Goal: Obtain resource: Download file/media

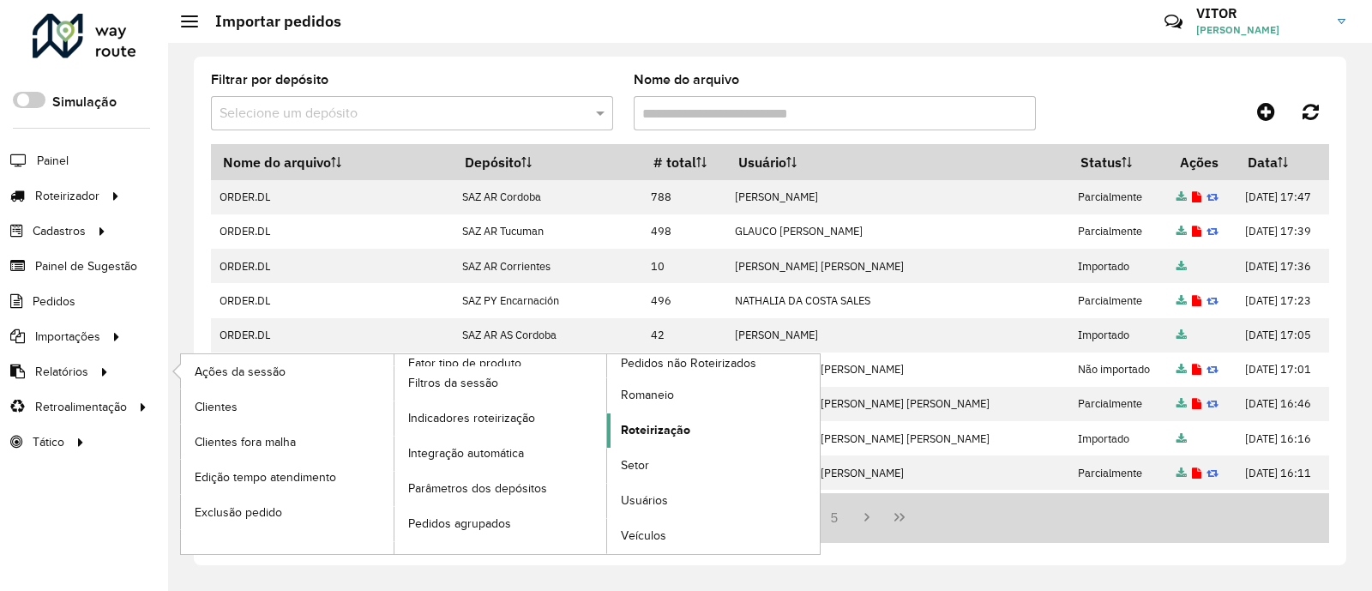
click at [643, 422] on span "Roteirização" at bounding box center [655, 430] width 69 height 18
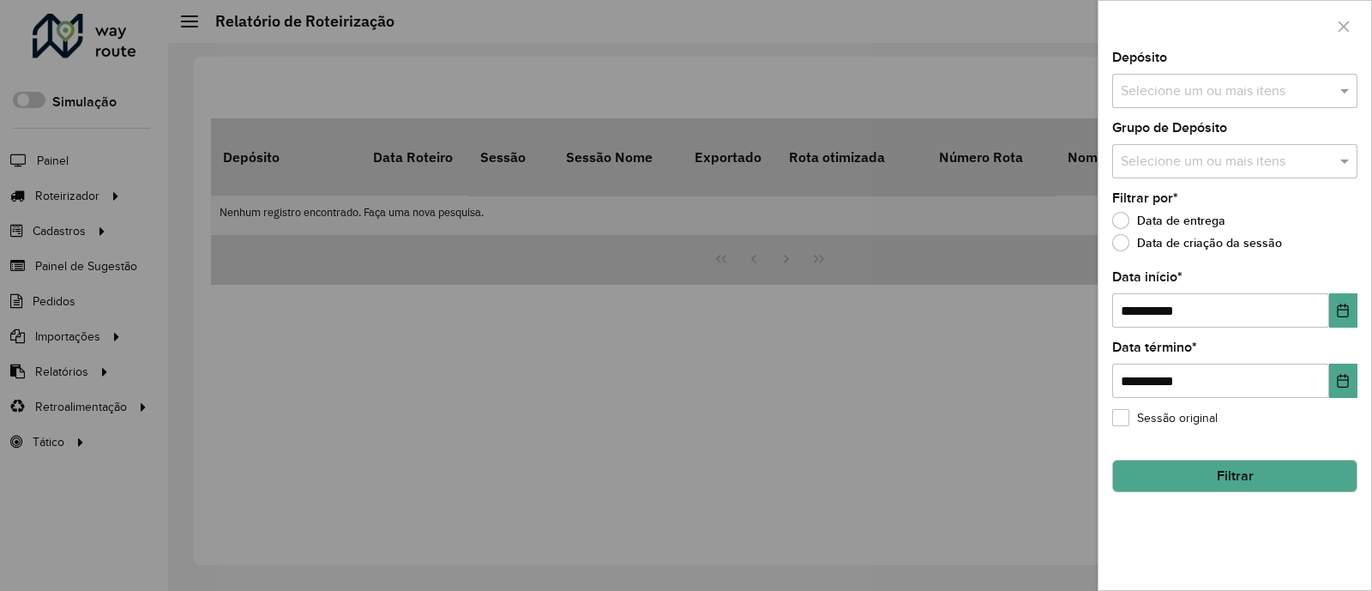
click at [1203, 92] on input "text" at bounding box center [1227, 91] width 220 height 21
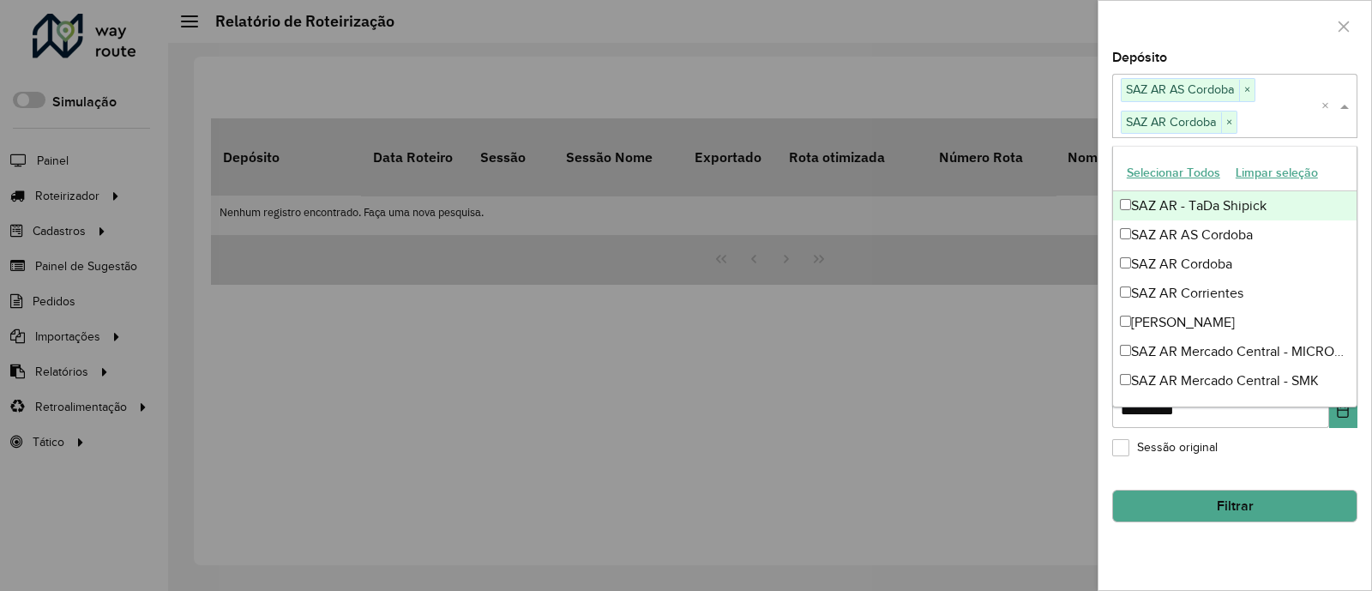
click at [1285, 36] on div at bounding box center [1235, 26] width 273 height 51
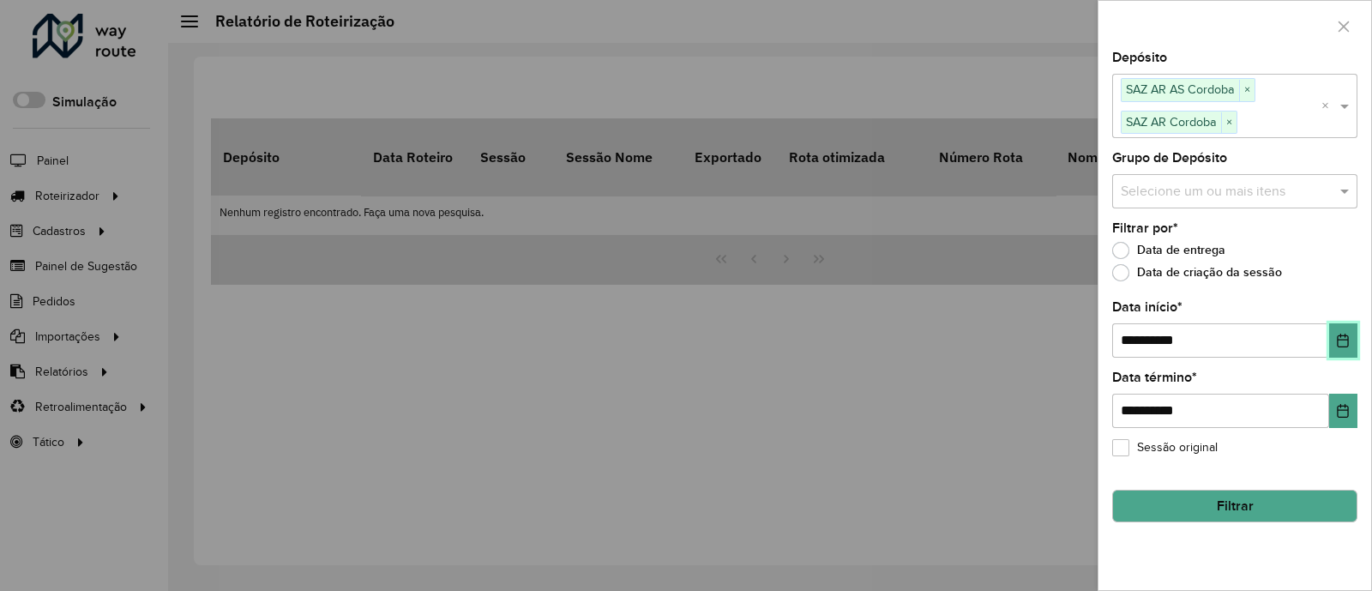
click at [1345, 347] on button "Choose Date" at bounding box center [1343, 340] width 28 height 34
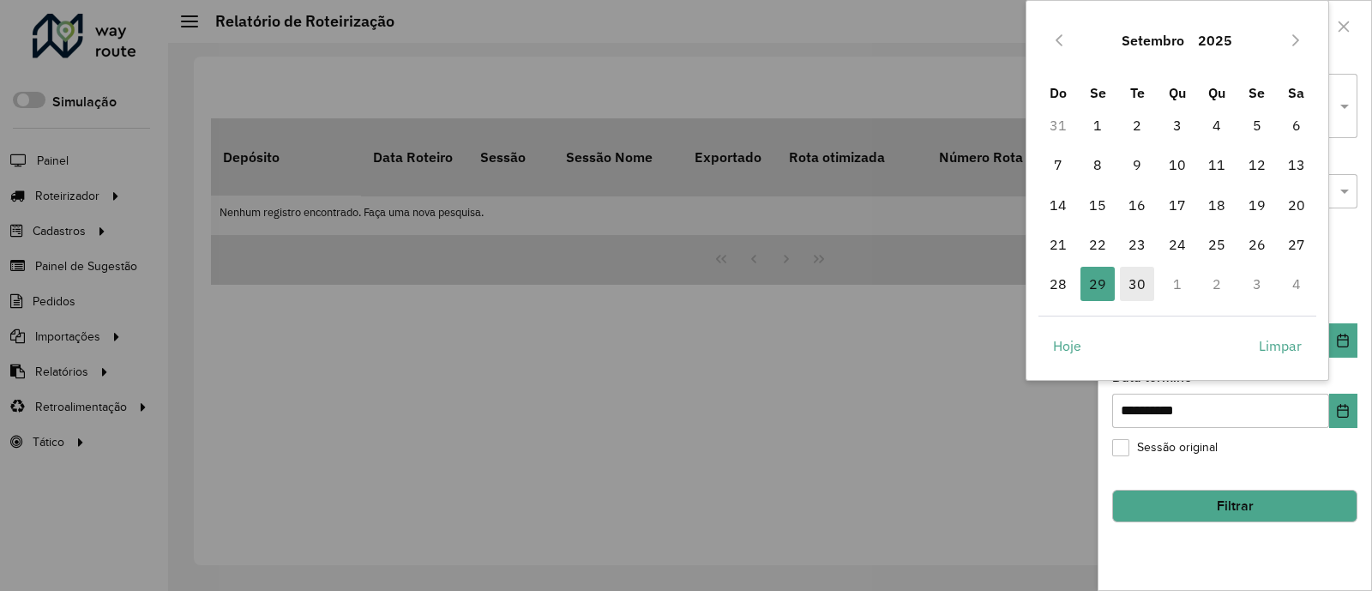
click at [1136, 276] on span "30" at bounding box center [1137, 284] width 34 height 34
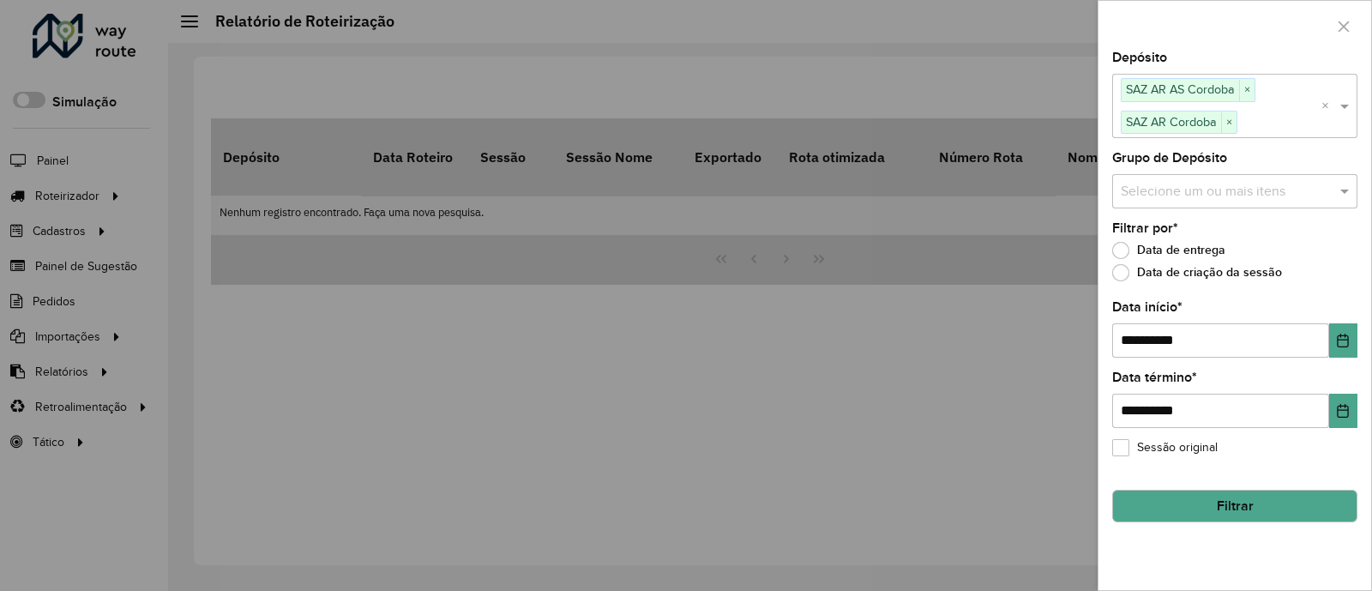
click at [1251, 500] on button "Filtrar" at bounding box center [1234, 506] width 245 height 33
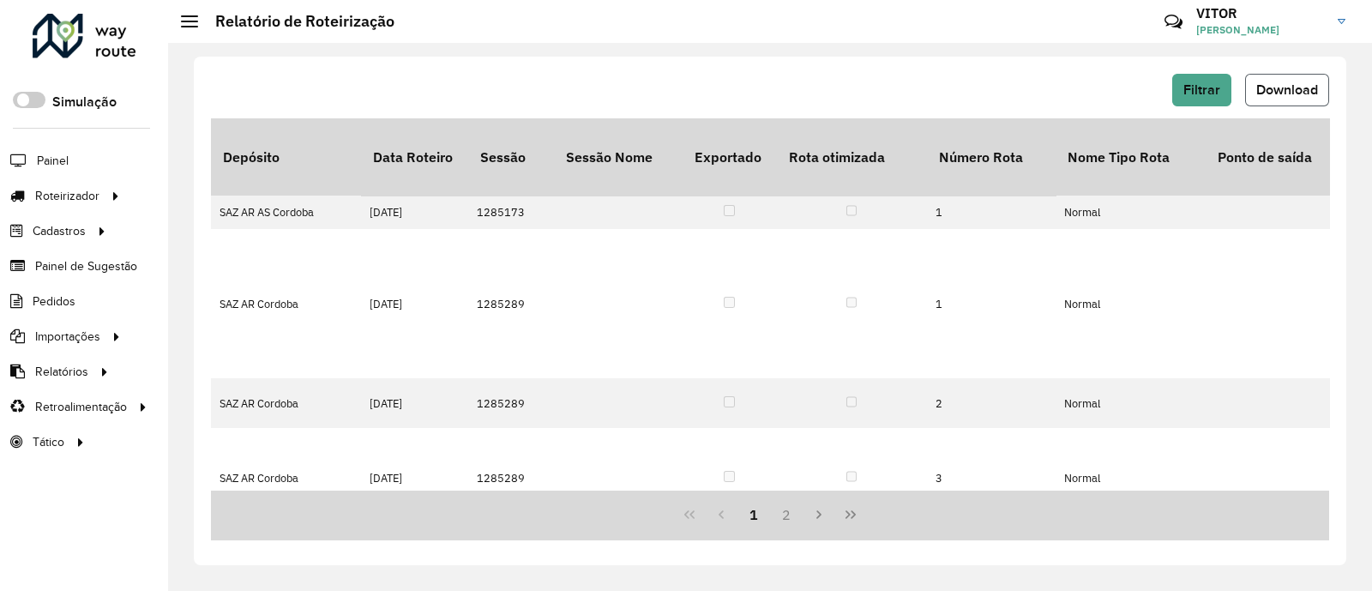
click at [1295, 93] on span "Download" at bounding box center [1287, 89] width 62 height 15
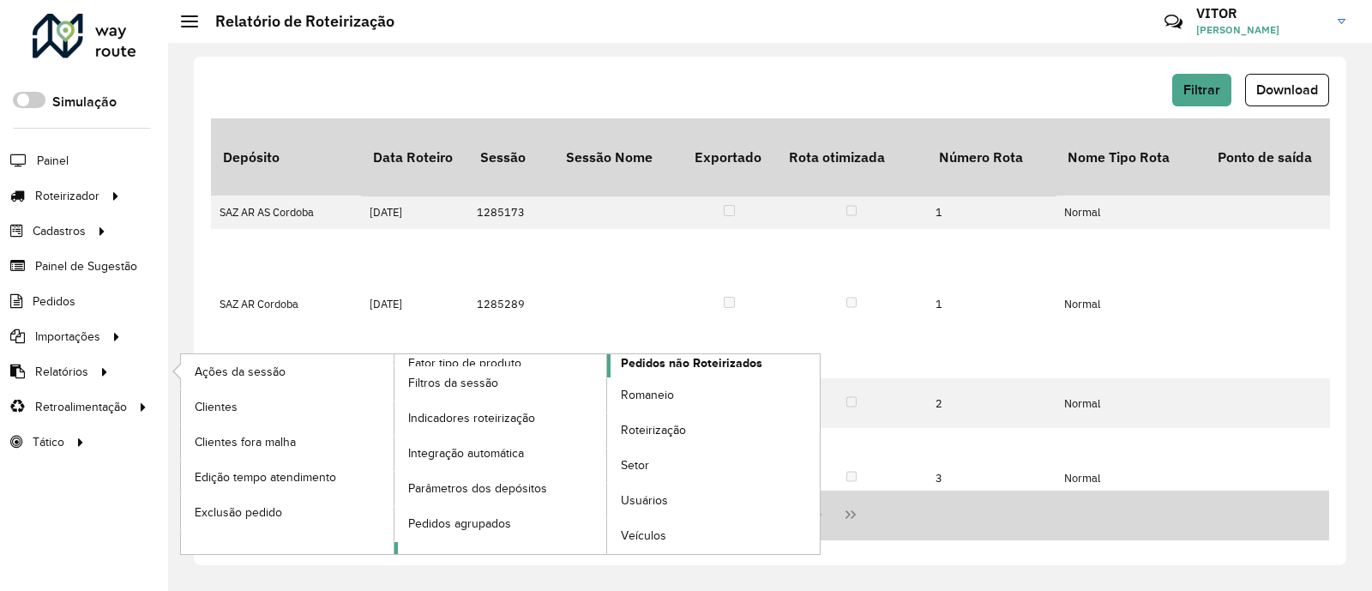
click at [690, 370] on span "Pedidos não Roteirizados" at bounding box center [692, 363] width 142 height 18
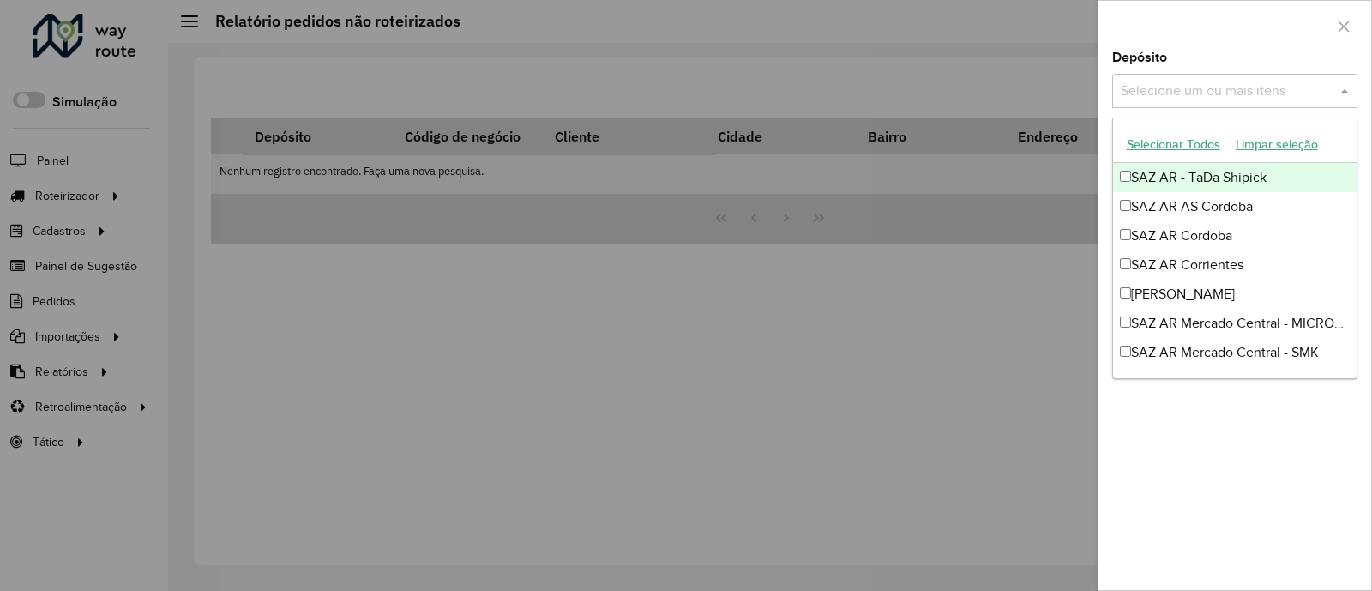
click at [1248, 87] on input "text" at bounding box center [1227, 91] width 220 height 21
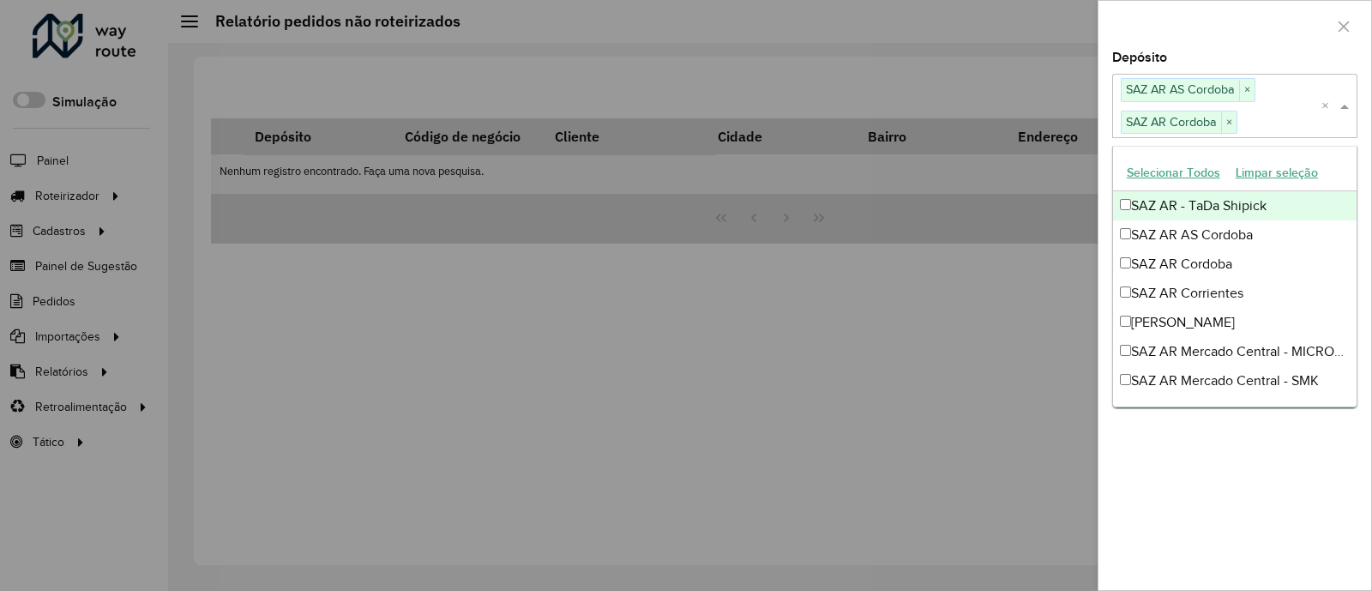
click at [1225, 33] on div at bounding box center [1235, 26] width 273 height 51
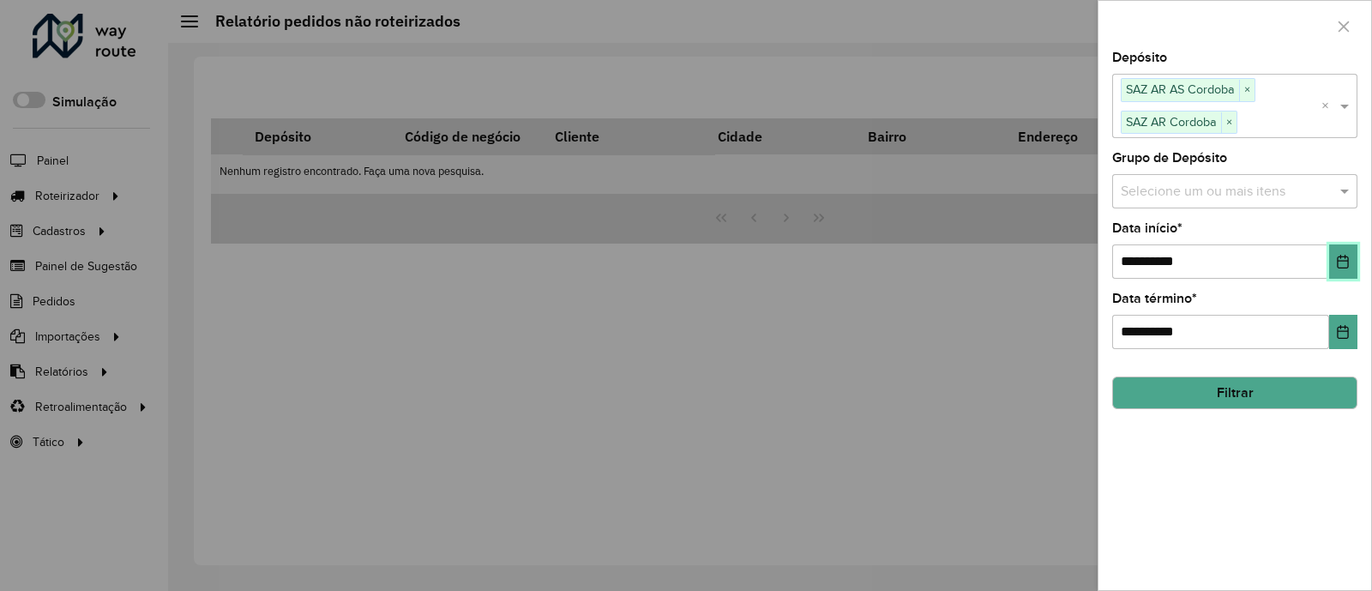
click at [1351, 255] on button "Choose Date" at bounding box center [1343, 261] width 28 height 34
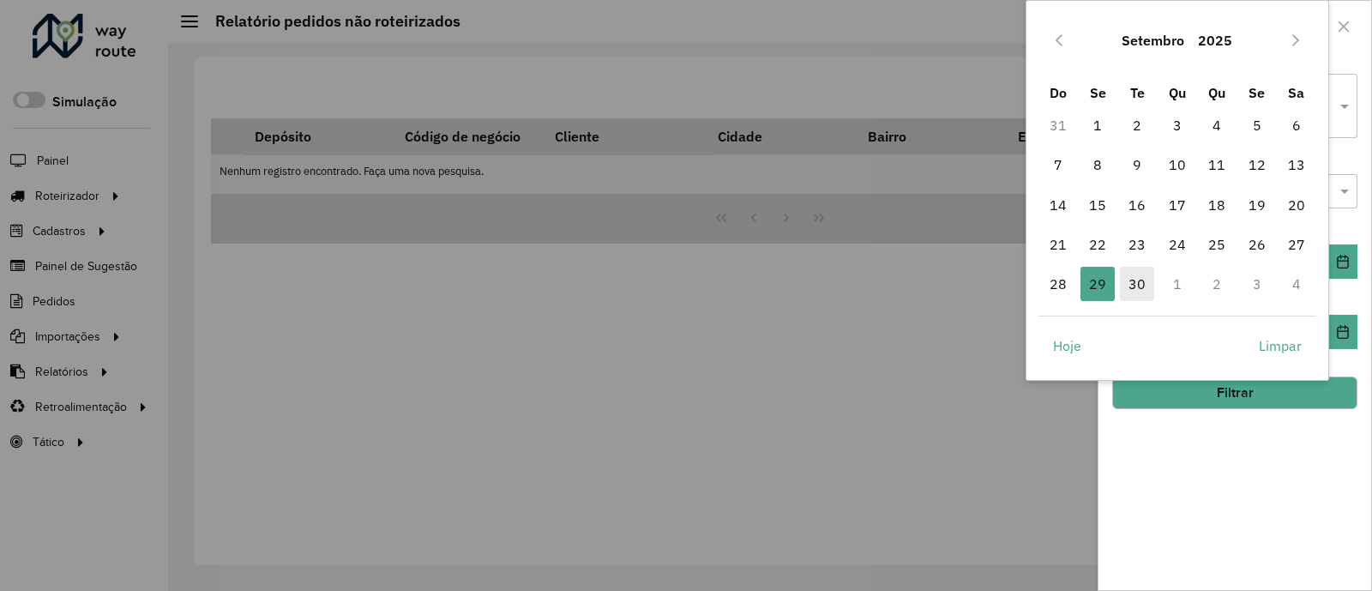
click at [1133, 270] on span "30" at bounding box center [1137, 284] width 34 height 34
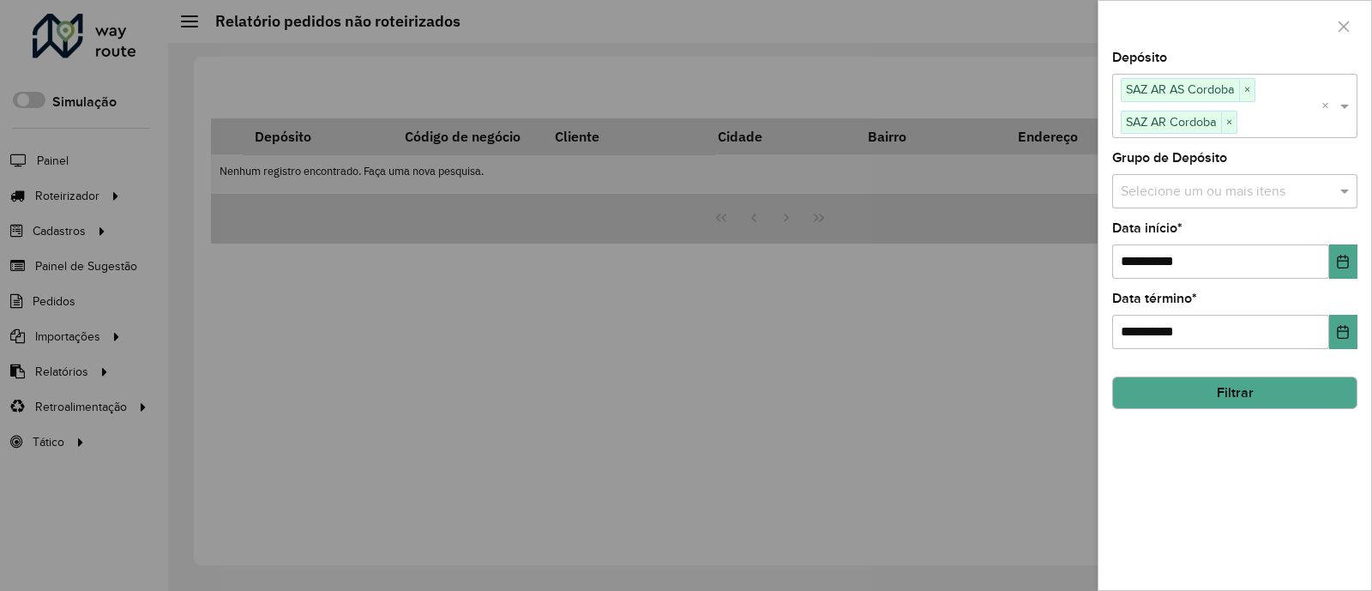
click at [1221, 395] on button "Filtrar" at bounding box center [1234, 392] width 245 height 33
